Goal: Information Seeking & Learning: Check status

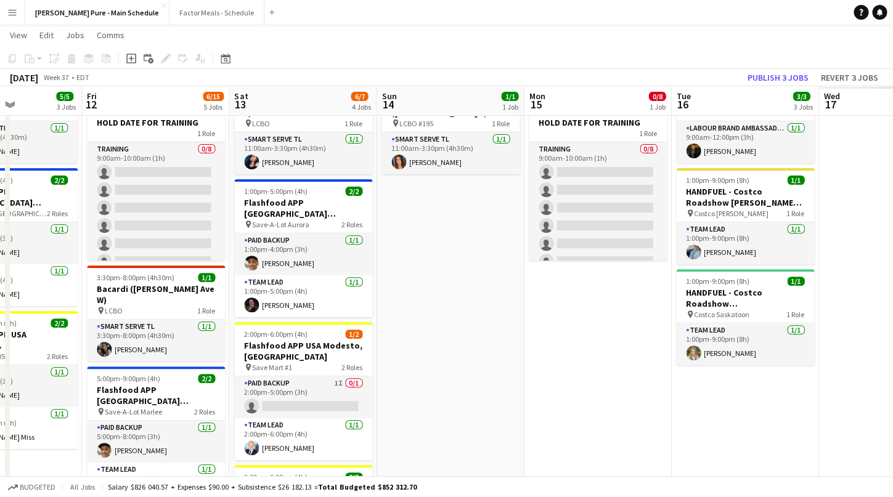
scroll to position [0, 485]
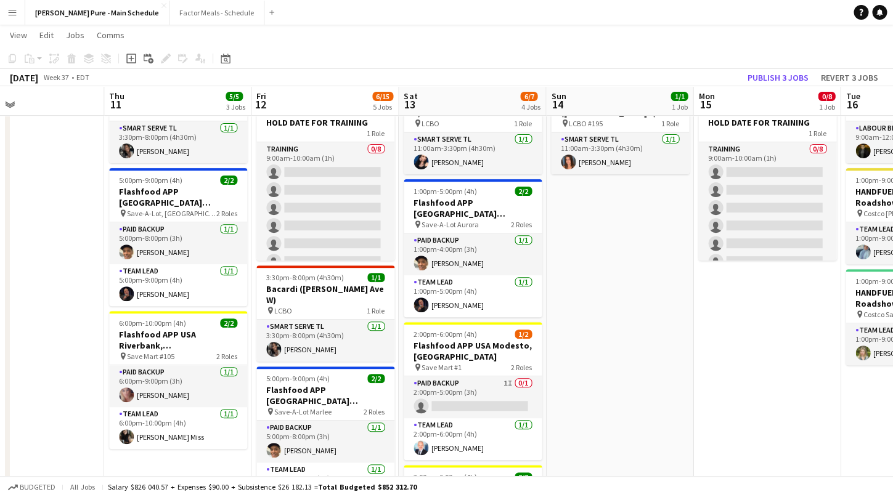
drag, startPoint x: 837, startPoint y: 267, endPoint x: 325, endPoint y: 331, distance: 515.9
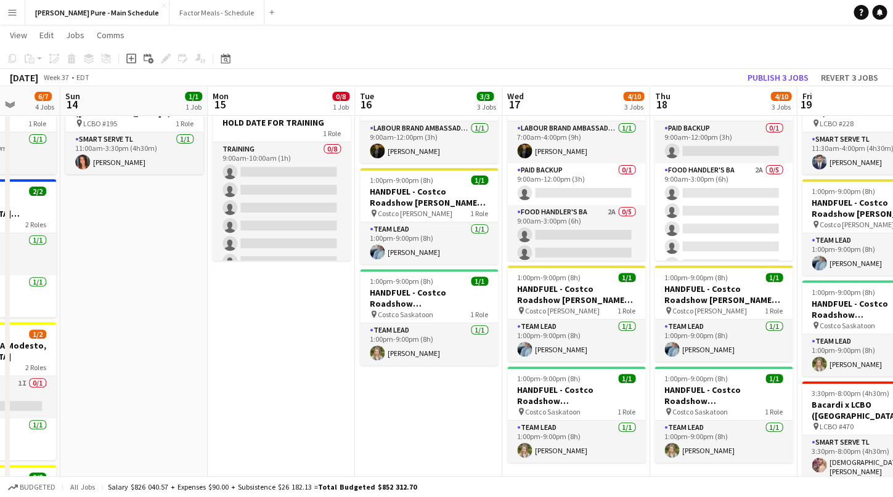
scroll to position [0, 394]
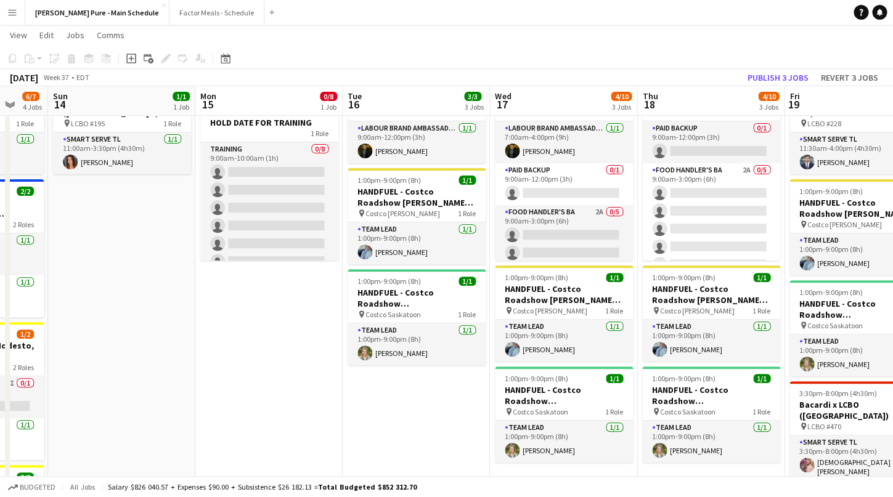
drag, startPoint x: 670, startPoint y: 443, endPoint x: 467, endPoint y: 445, distance: 203.3
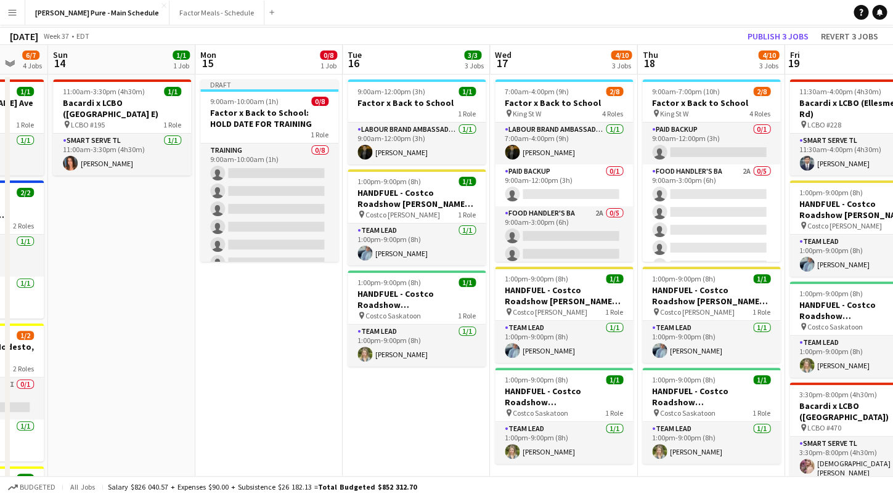
scroll to position [0, 0]
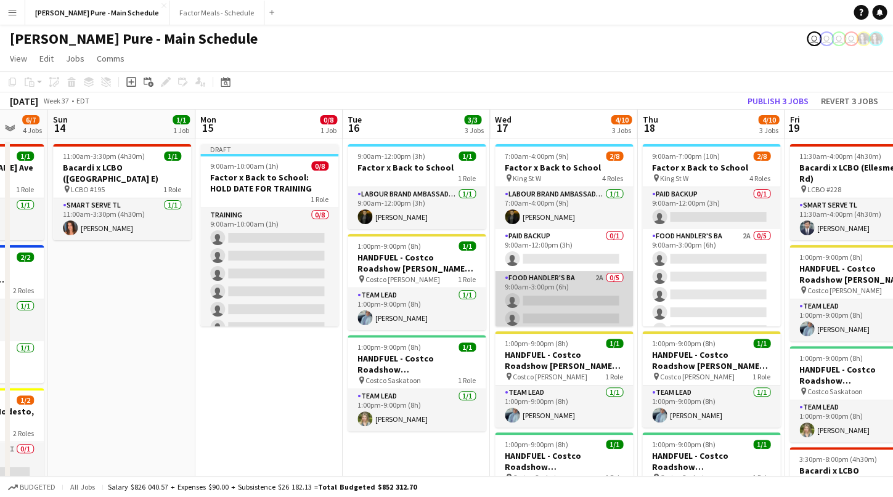
click at [543, 282] on app-card-role "Food Handler's BA 2A 0/5 9:00am-3:00pm (6h) single-neutral-actions single-neutr…" at bounding box center [564, 327] width 138 height 113
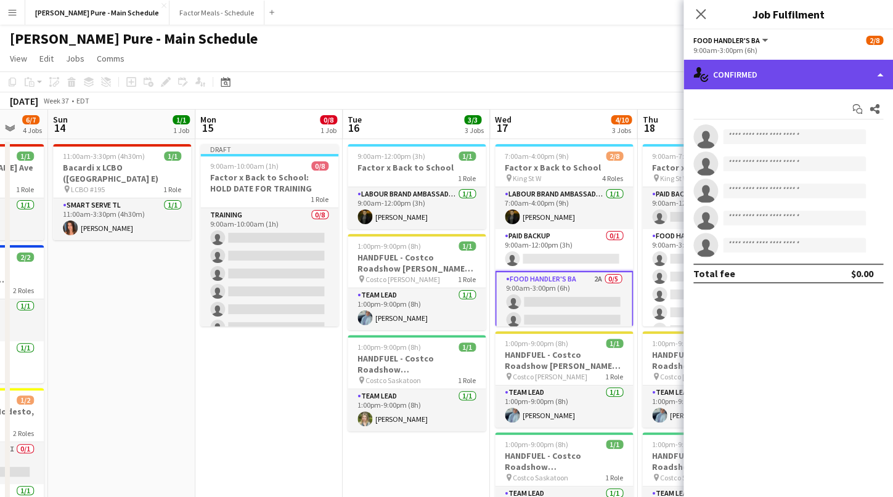
click at [753, 80] on div "single-neutral-actions-check-2 Confirmed" at bounding box center [787, 75] width 209 height 30
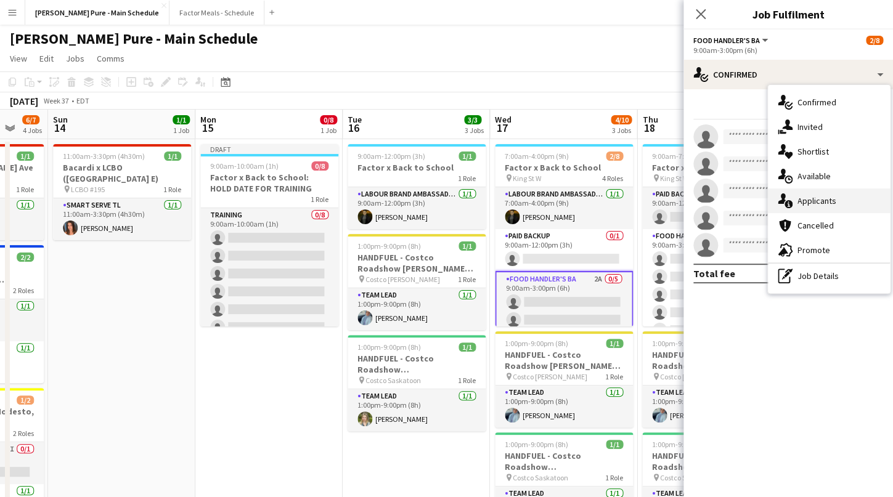
click at [835, 203] on div "single-neutral-actions-information Applicants" at bounding box center [829, 201] width 122 height 25
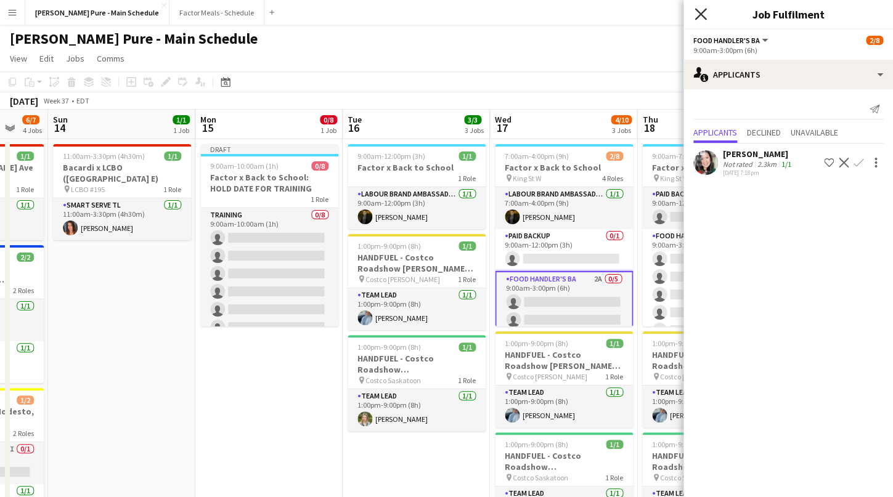
click at [703, 10] on icon "Close pop-in" at bounding box center [700, 14] width 12 height 12
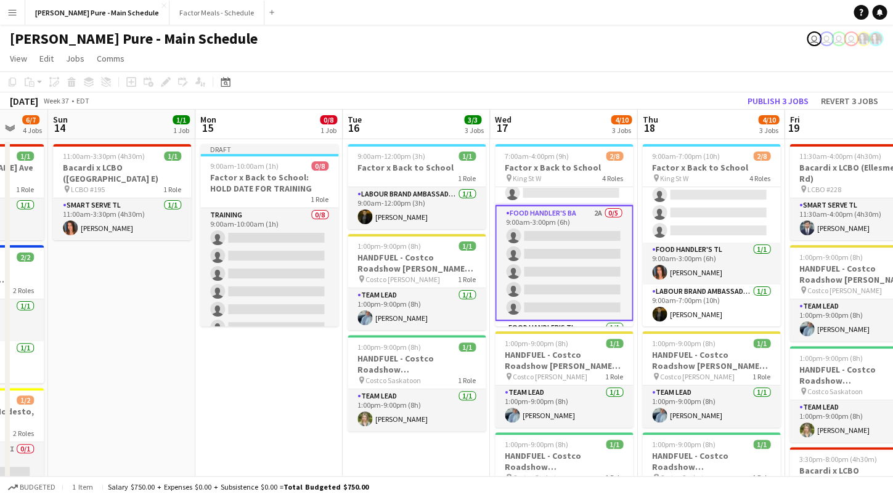
scroll to position [64, 0]
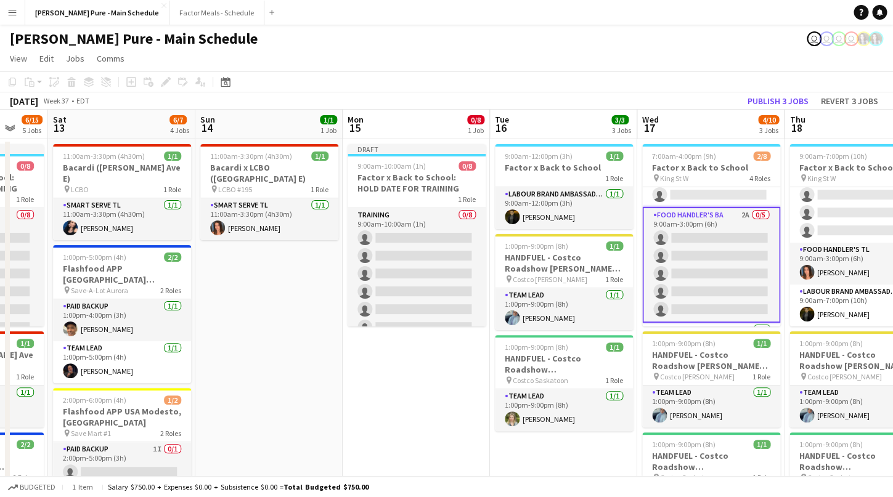
drag, startPoint x: 270, startPoint y: 399, endPoint x: 712, endPoint y: 329, distance: 447.9
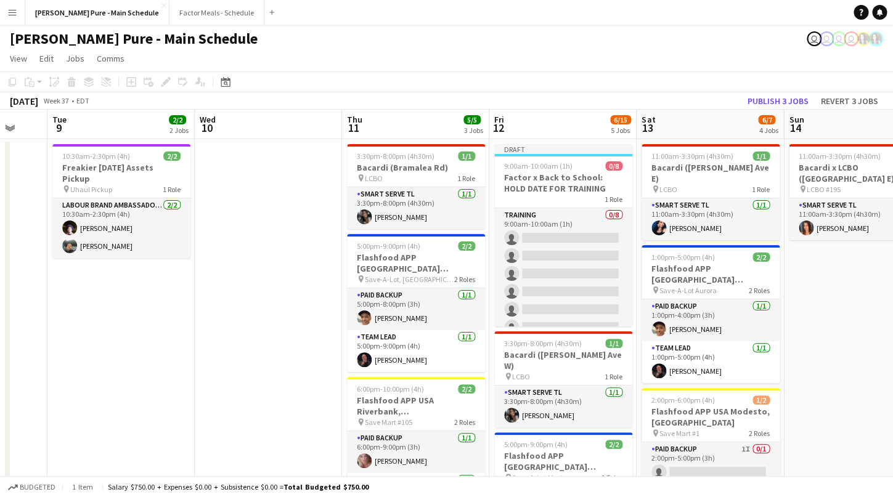
scroll to position [0, 389]
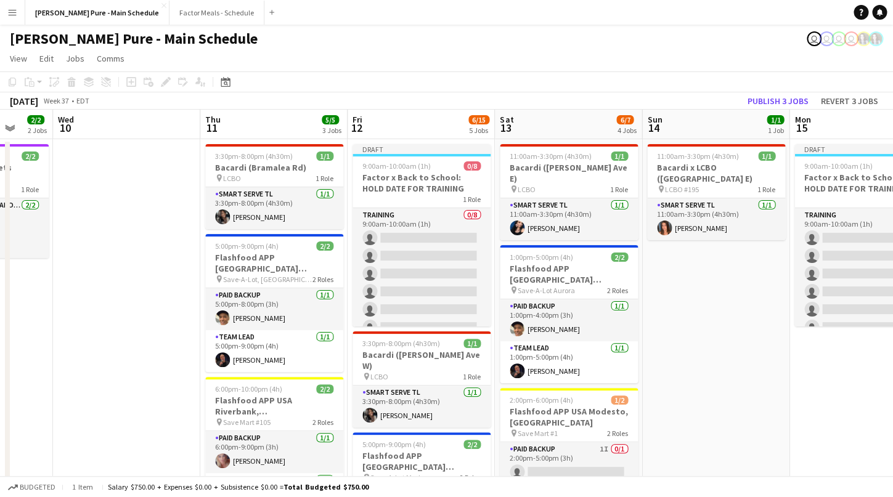
drag, startPoint x: 588, startPoint y: 329, endPoint x: 736, endPoint y: 323, distance: 148.0
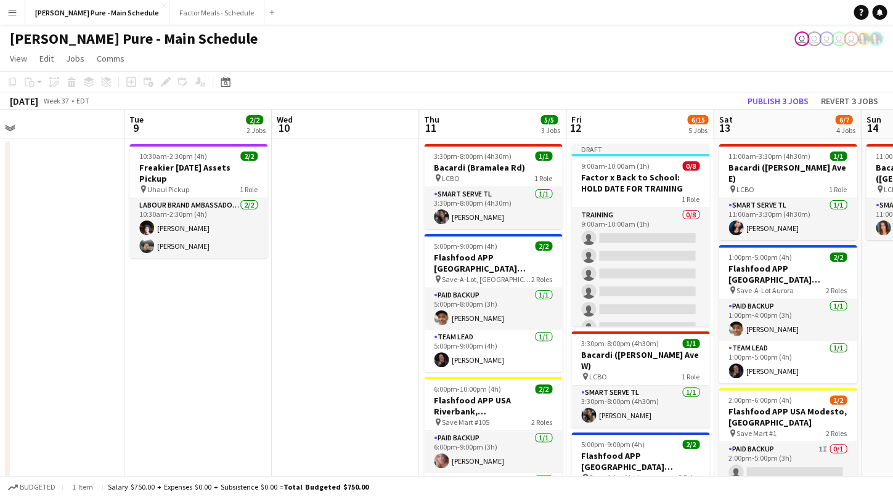
scroll to position [0, 315]
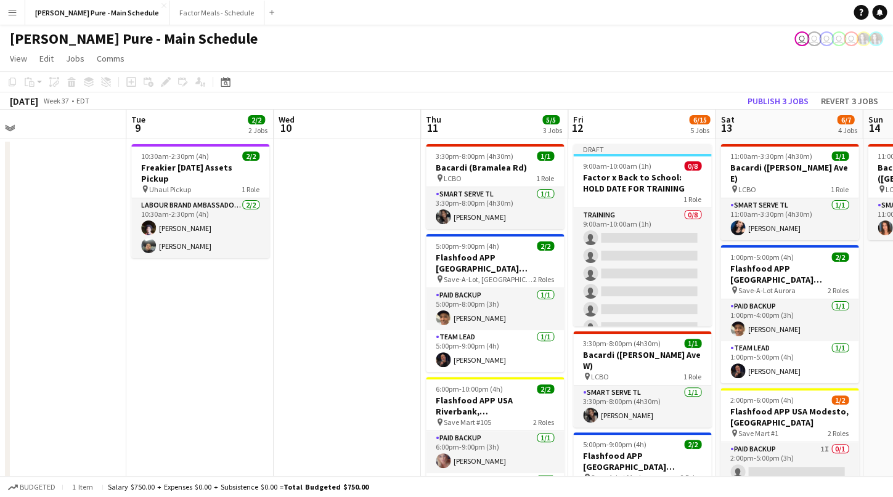
drag, startPoint x: 155, startPoint y: 242, endPoint x: 375, endPoint y: 198, distance: 224.8
click at [225, 81] on icon "Date picker" at bounding box center [226, 82] width 10 height 10
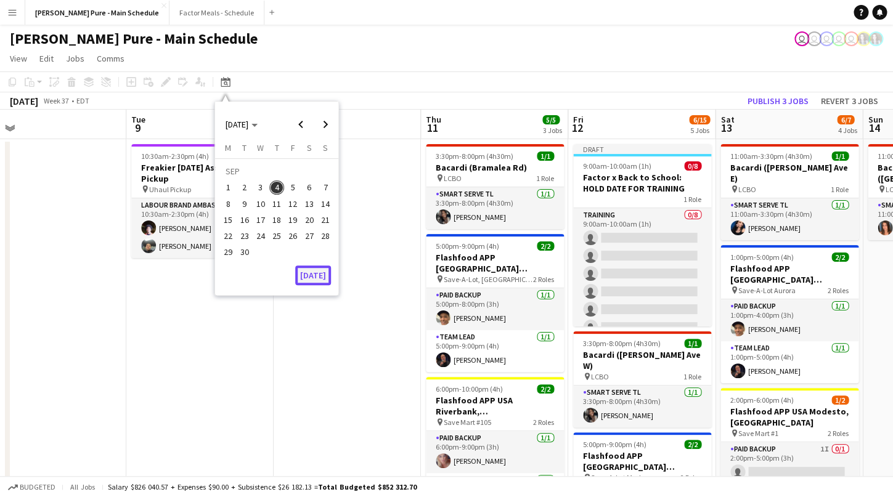
click at [315, 276] on button "[DATE]" at bounding box center [313, 276] width 36 height 20
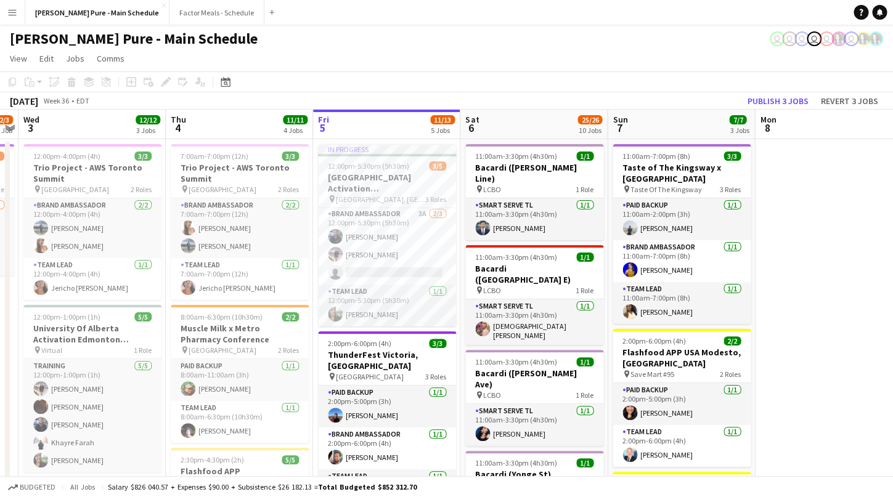
scroll to position [43, 0]
